Goal: Transaction & Acquisition: Purchase product/service

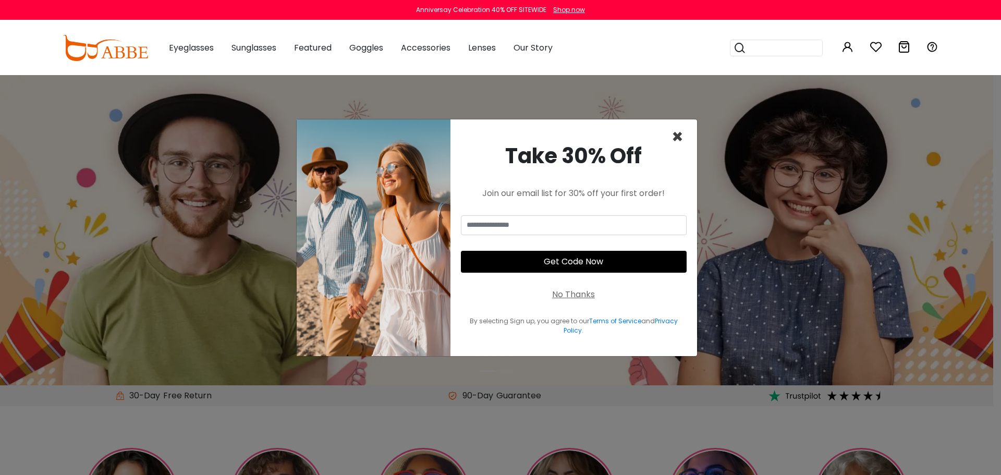
click at [675, 134] on span "×" at bounding box center [678, 137] width 12 height 27
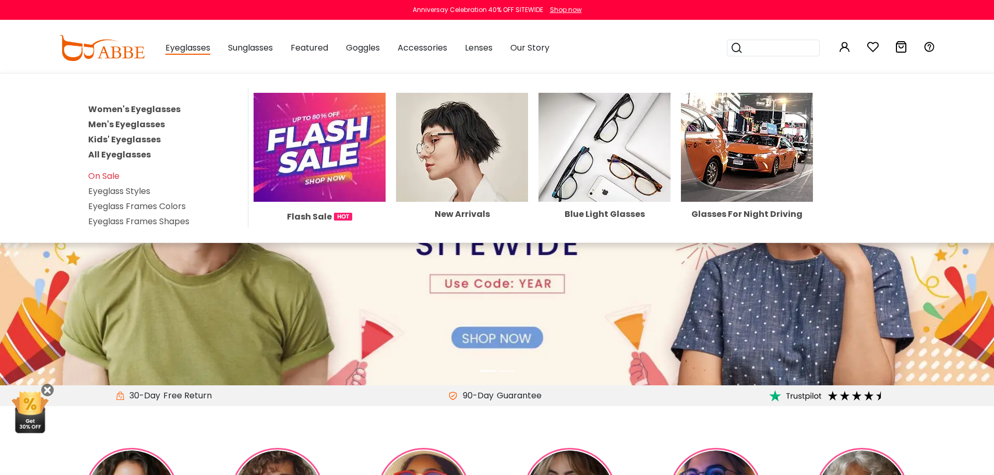
click at [149, 105] on link "Women's Eyeglasses" at bounding box center [134, 109] width 92 height 12
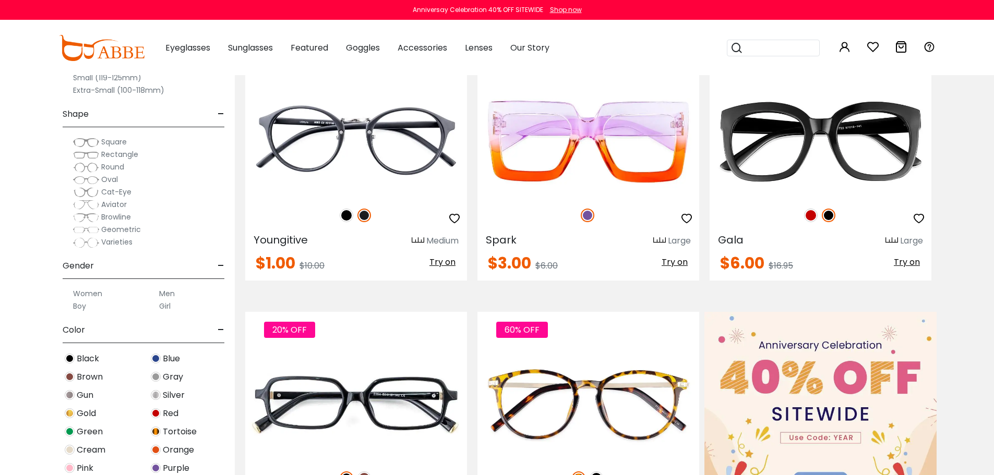
scroll to position [261, 0]
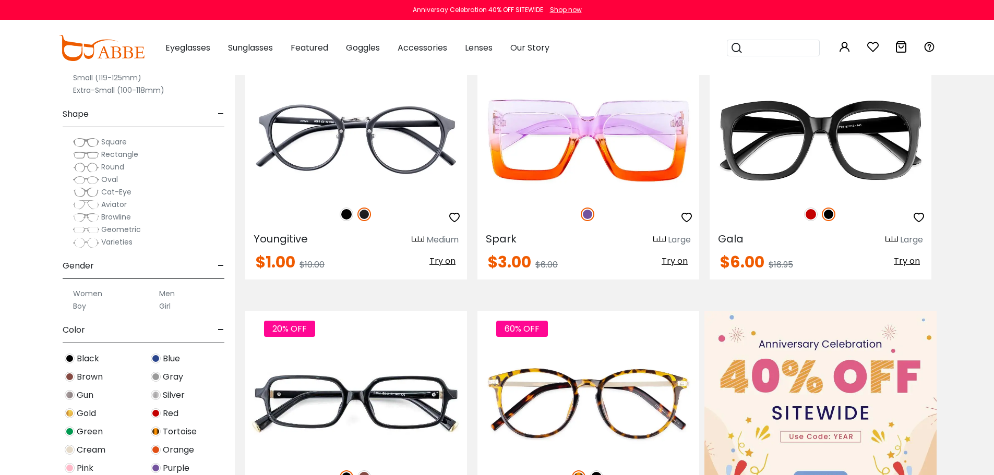
click at [89, 295] on label "Women" at bounding box center [87, 293] width 29 height 13
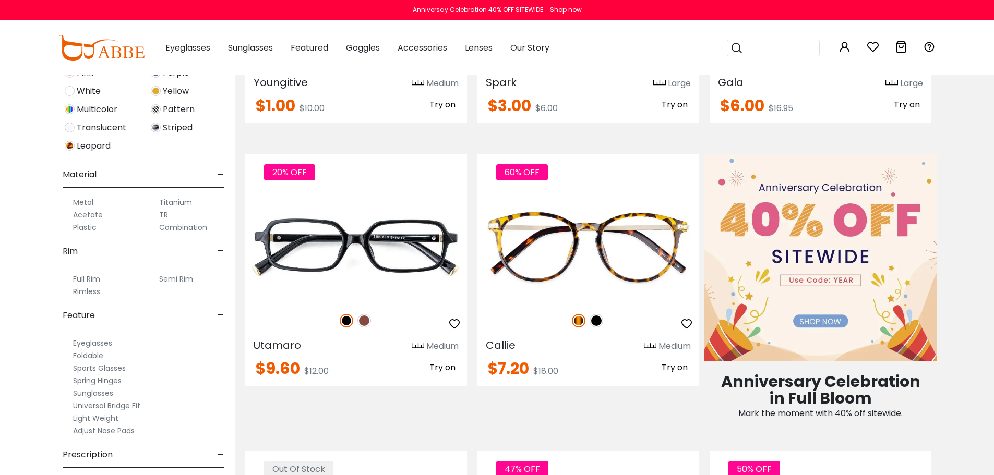
scroll to position [417, 0]
click at [125, 430] on label "Adjust Nose Pads" at bounding box center [104, 429] width 62 height 13
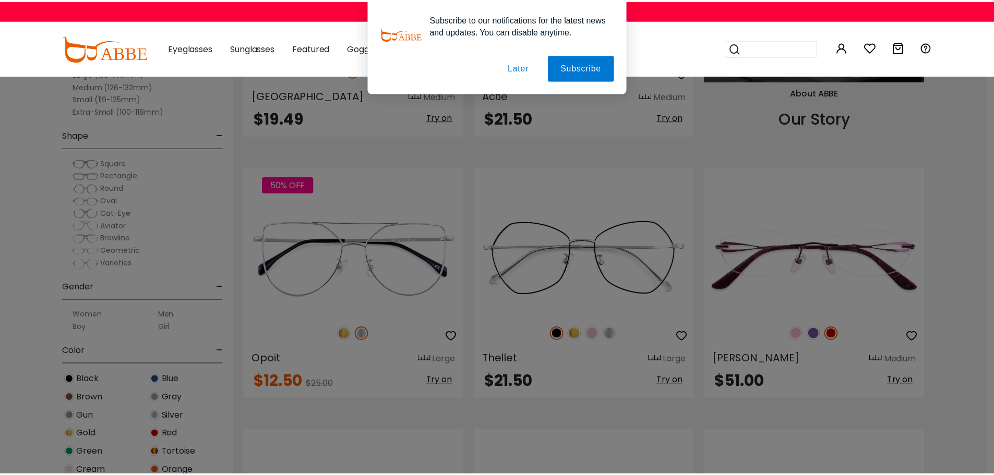
scroll to position [1252, 0]
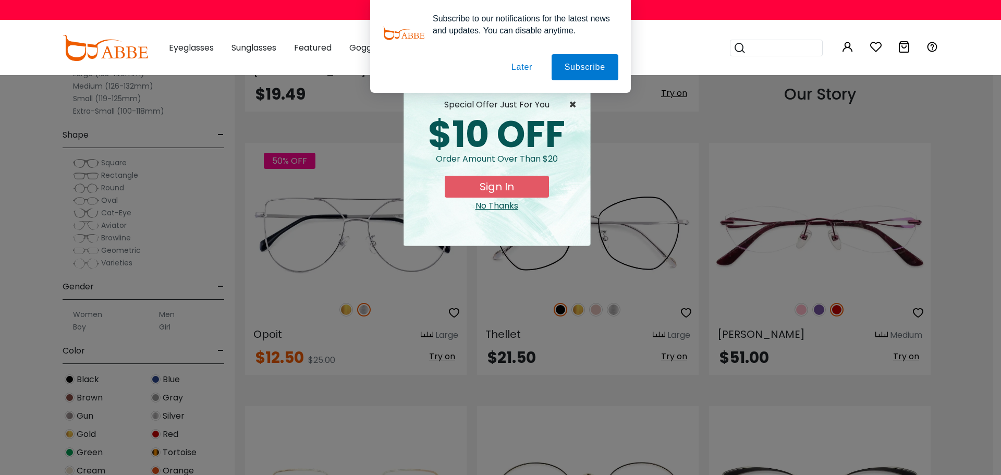
click at [573, 103] on span "×" at bounding box center [575, 105] width 13 height 13
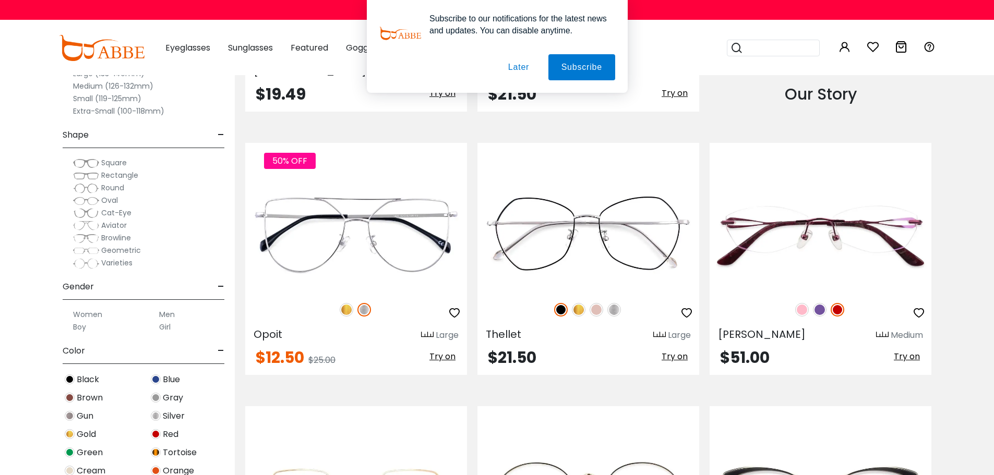
click at [520, 67] on button "Later" at bounding box center [517, 67] width 47 height 26
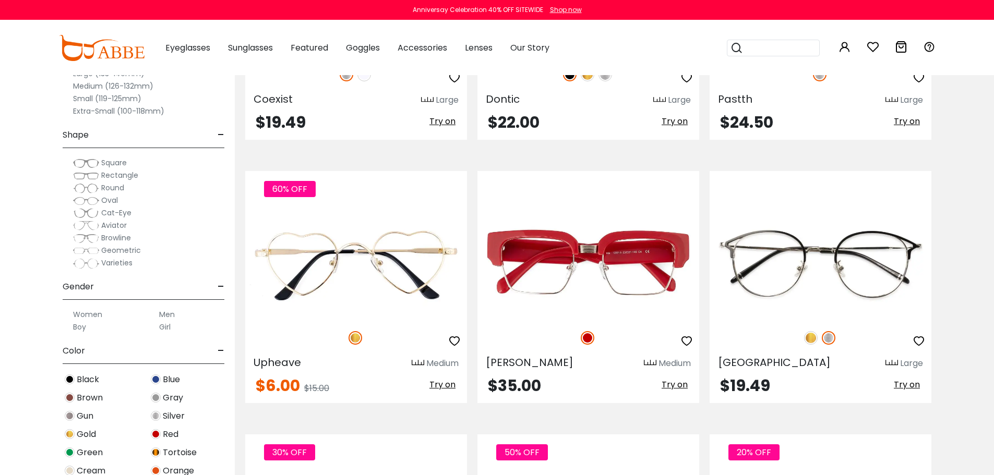
scroll to position [2295, 0]
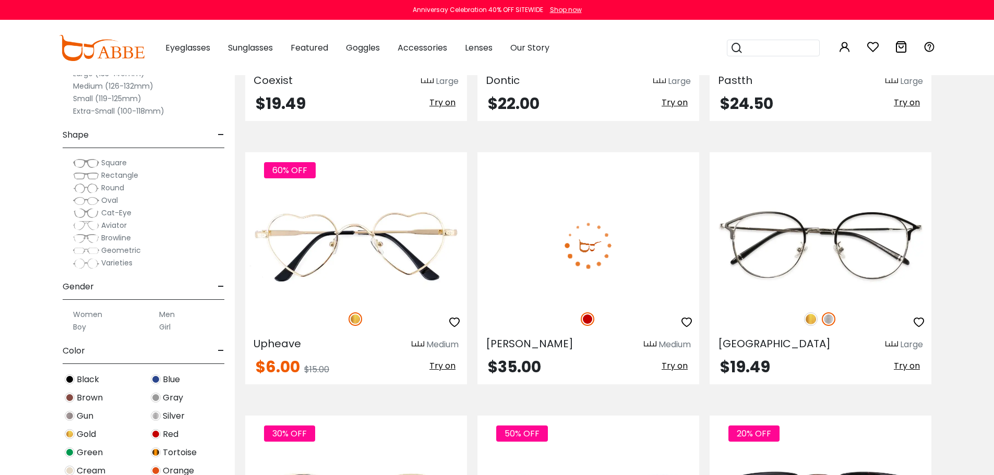
click at [689, 321] on icon "button" at bounding box center [686, 322] width 13 height 13
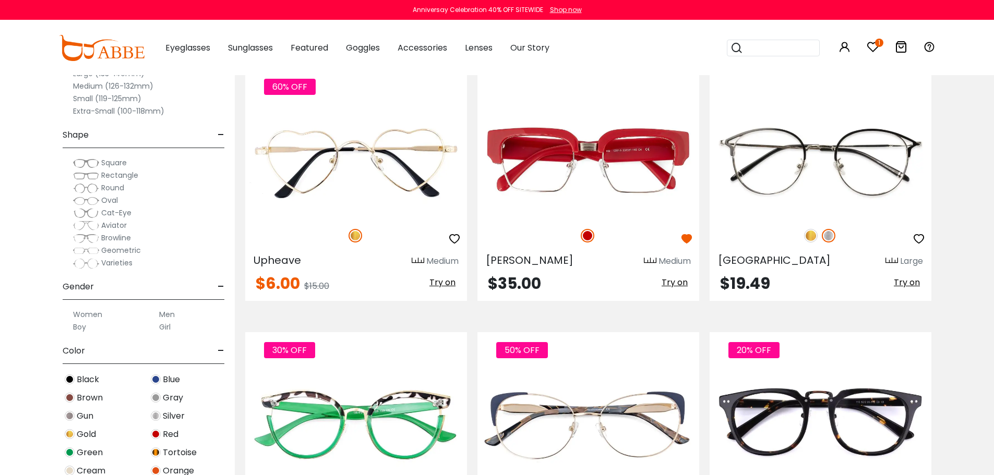
scroll to position [2503, 0]
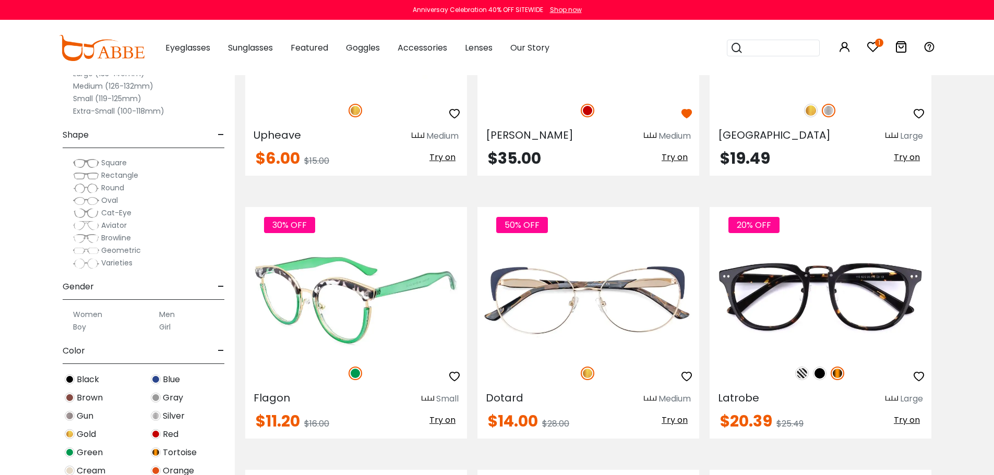
click at [455, 375] on icon "button" at bounding box center [454, 376] width 13 height 13
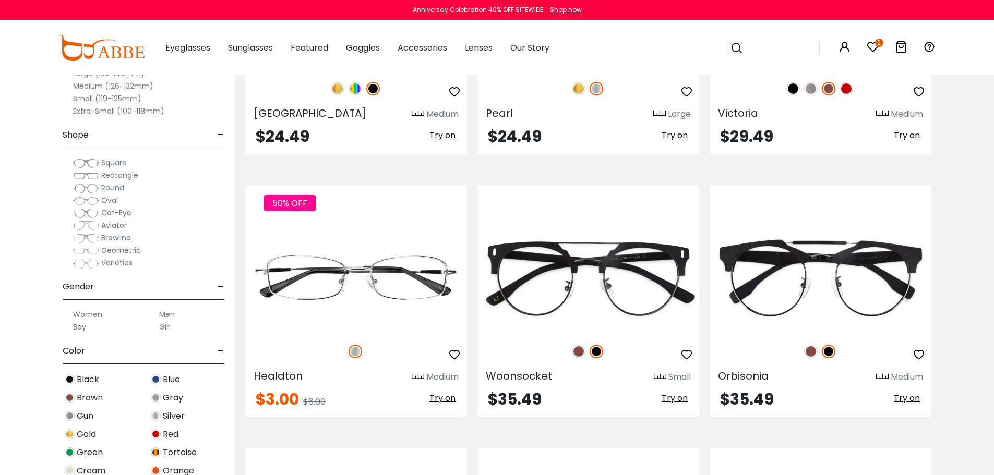
scroll to position [4642, 0]
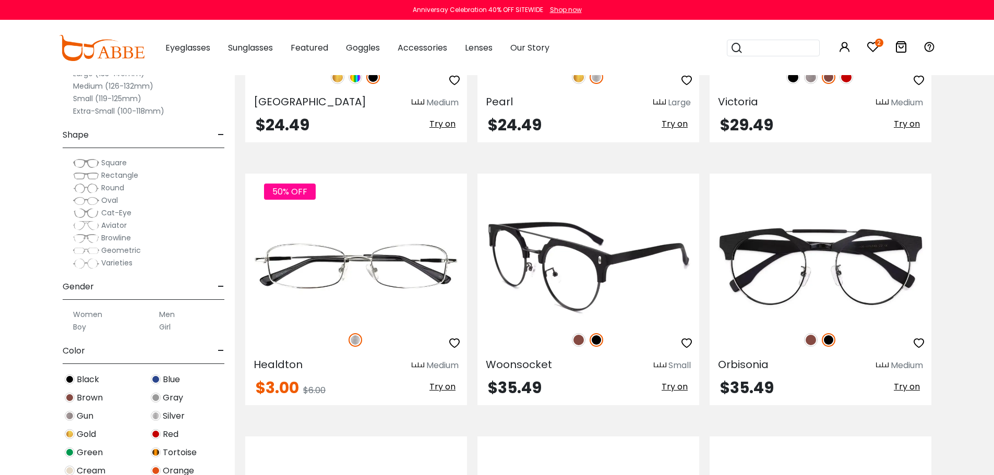
click at [578, 341] on img at bounding box center [579, 340] width 14 height 14
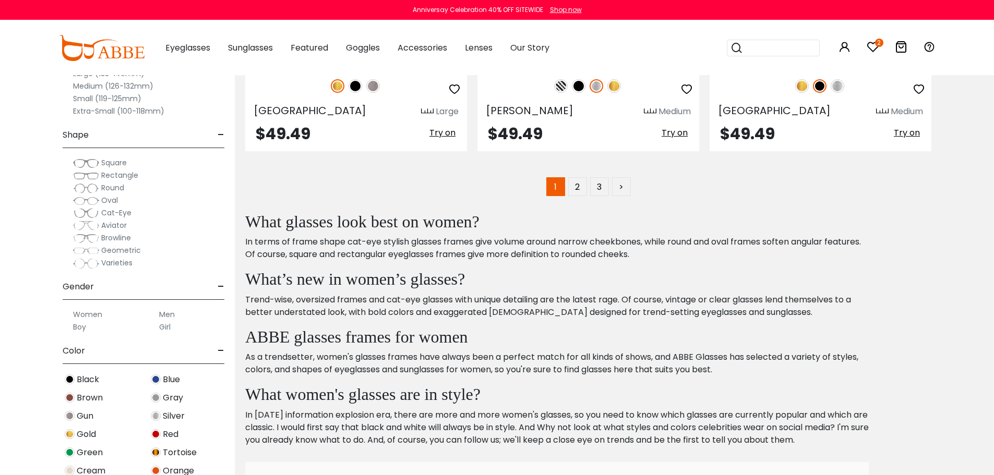
scroll to position [5424, 0]
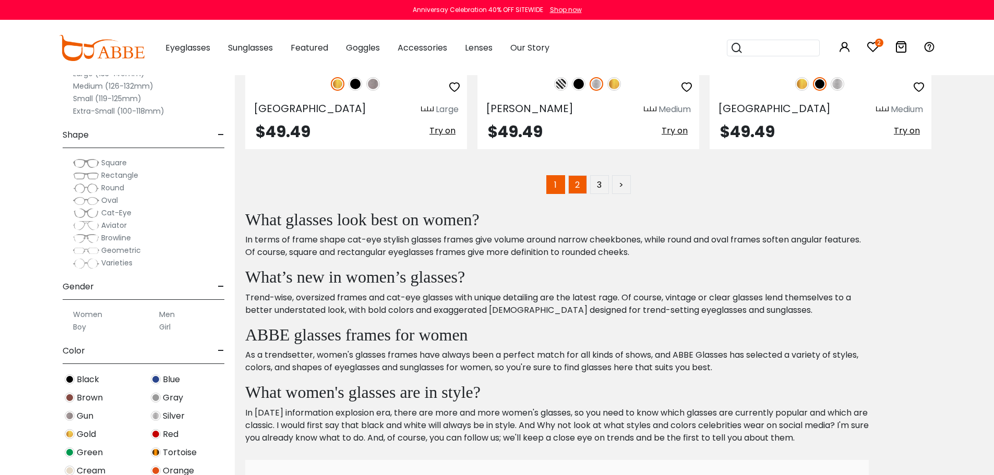
click at [577, 181] on link "2" at bounding box center [577, 184] width 19 height 19
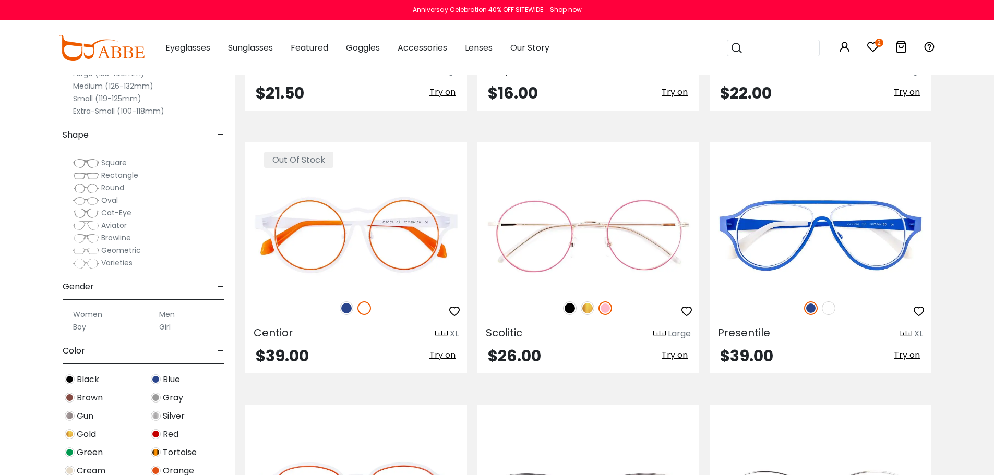
scroll to position [4120, 0]
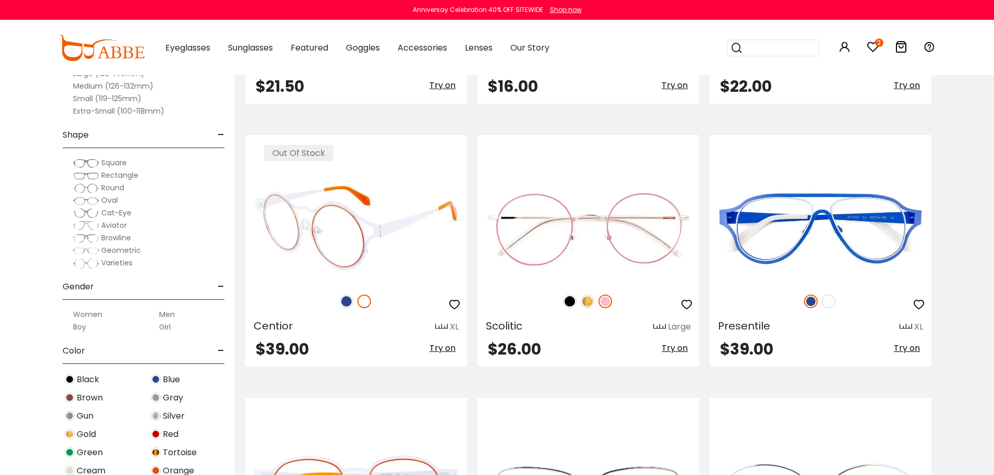
click at [347, 300] on img at bounding box center [347, 302] width 14 height 14
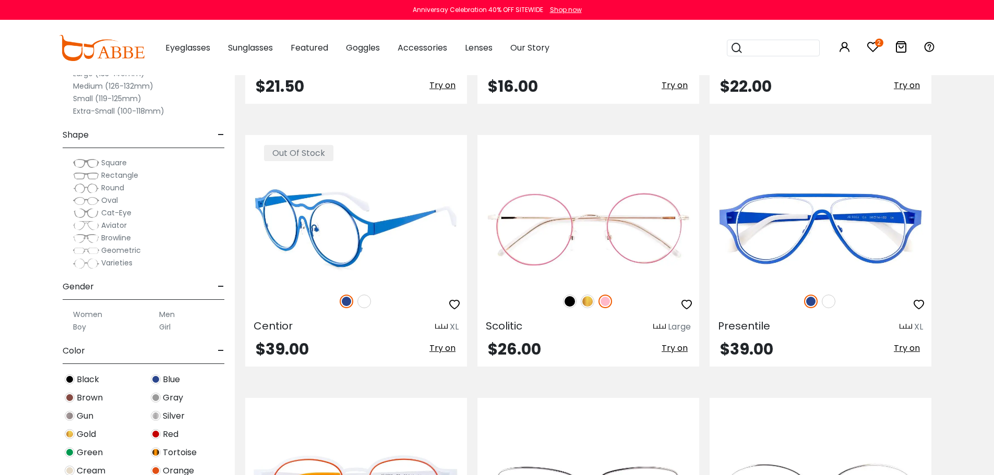
click at [455, 305] on icon "button" at bounding box center [454, 304] width 13 height 13
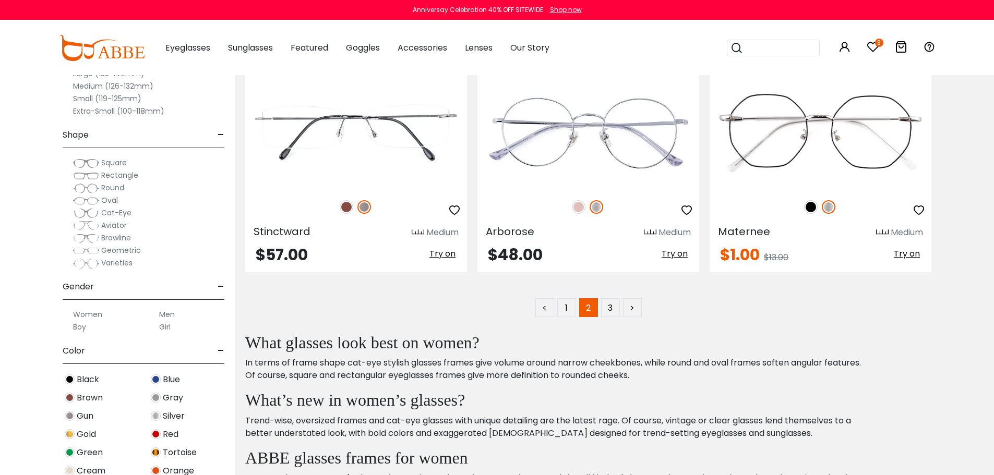
scroll to position [5268, 0]
click at [611, 307] on link "3" at bounding box center [610, 307] width 19 height 19
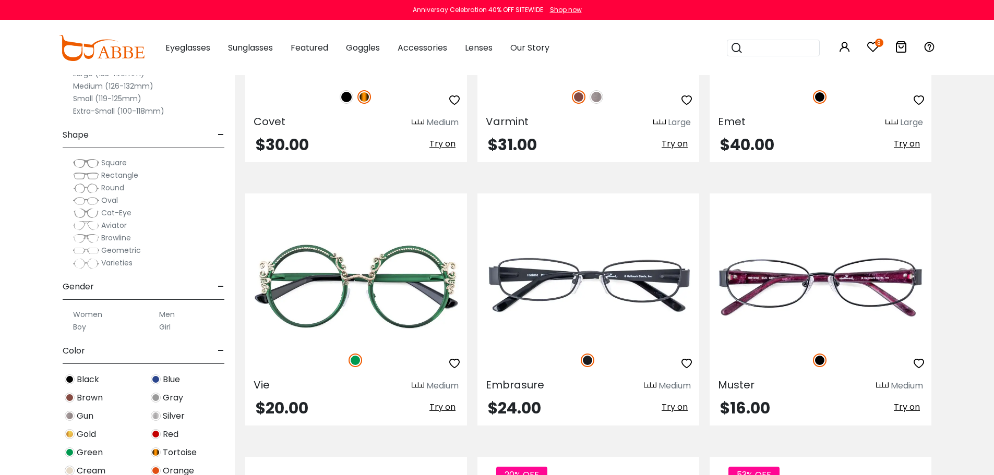
scroll to position [2816, 0]
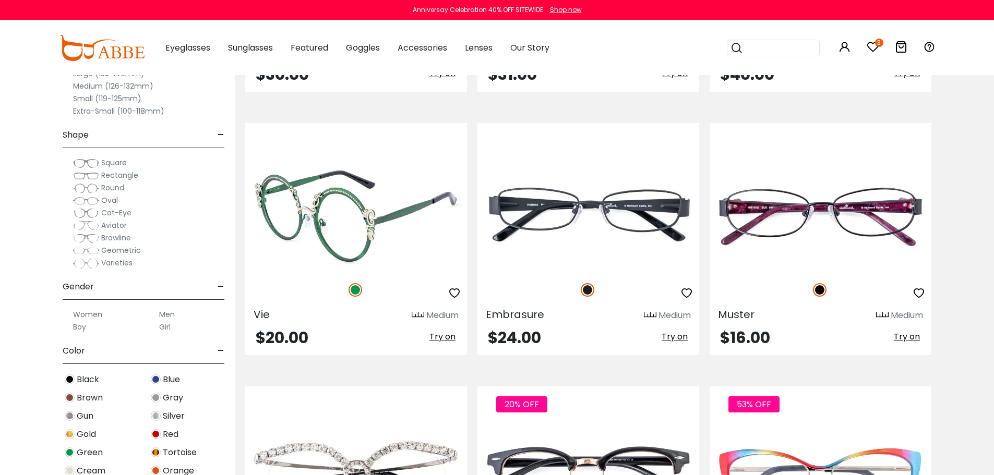
click at [453, 294] on icon "button" at bounding box center [454, 293] width 13 height 13
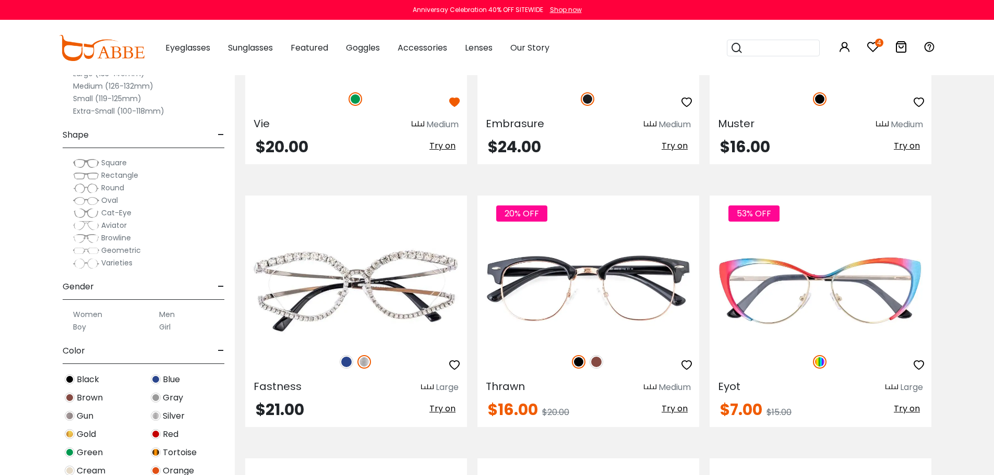
scroll to position [3025, 0]
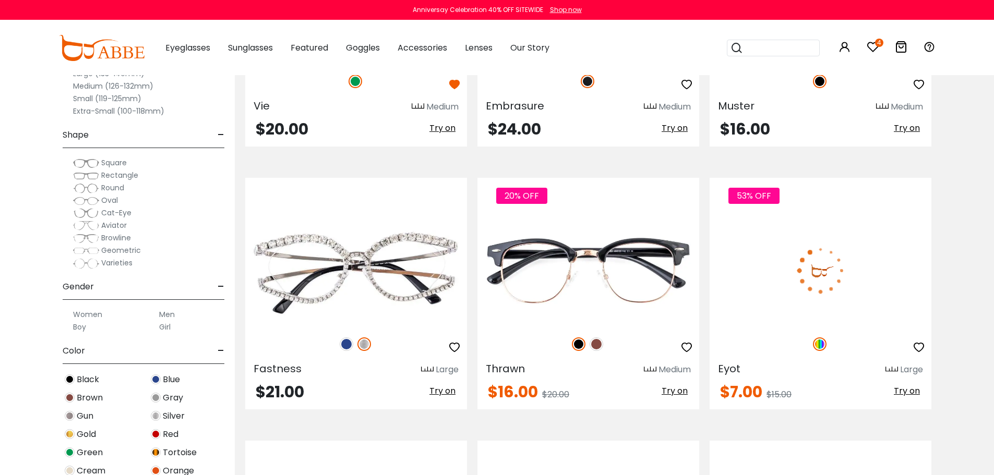
click at [921, 348] on icon "button" at bounding box center [918, 347] width 13 height 13
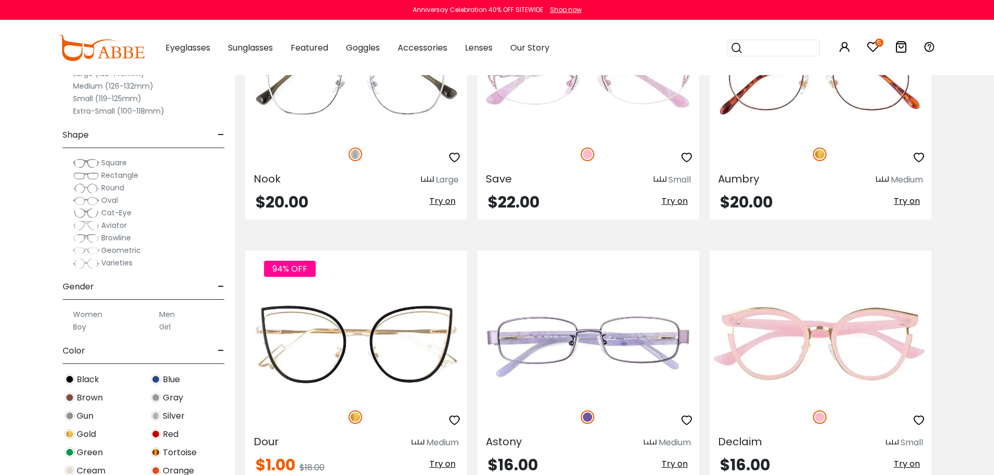
scroll to position [3547, 0]
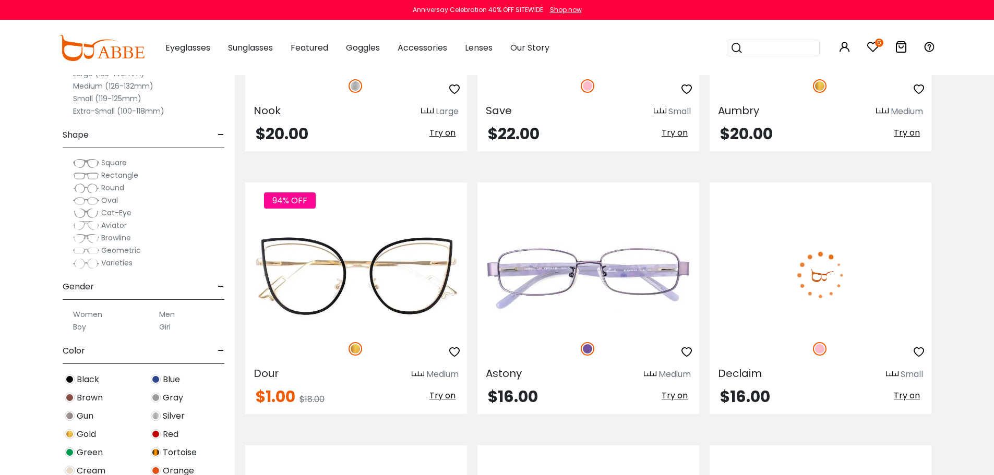
click at [915, 351] on icon "button" at bounding box center [918, 352] width 13 height 13
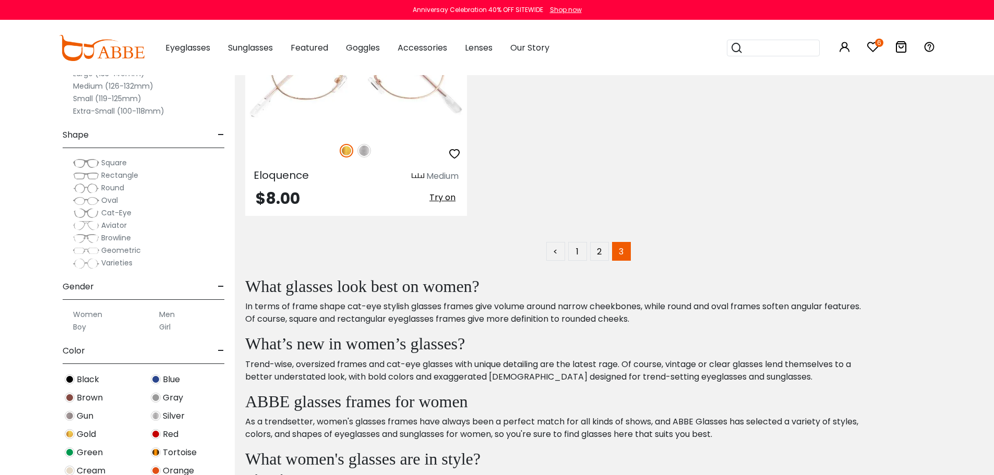
scroll to position [4798, 0]
click at [873, 44] on icon at bounding box center [872, 47] width 13 height 13
